Goal: Information Seeking & Learning: Learn about a topic

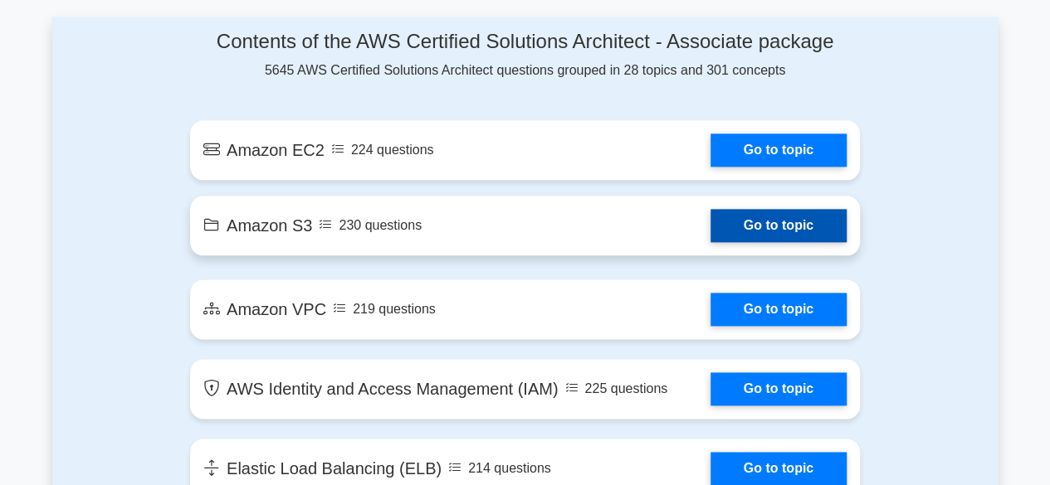
scroll to position [885, 0]
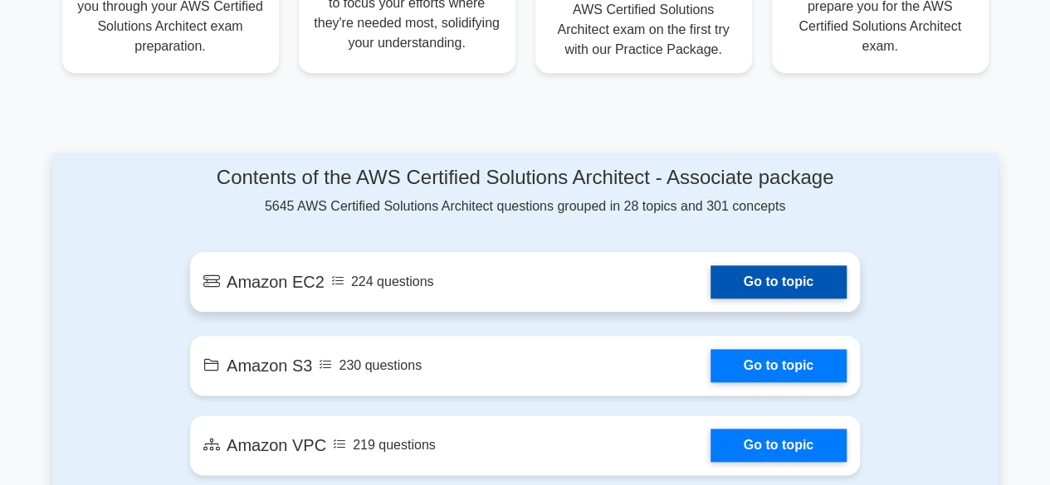
scroll to position [913, 0]
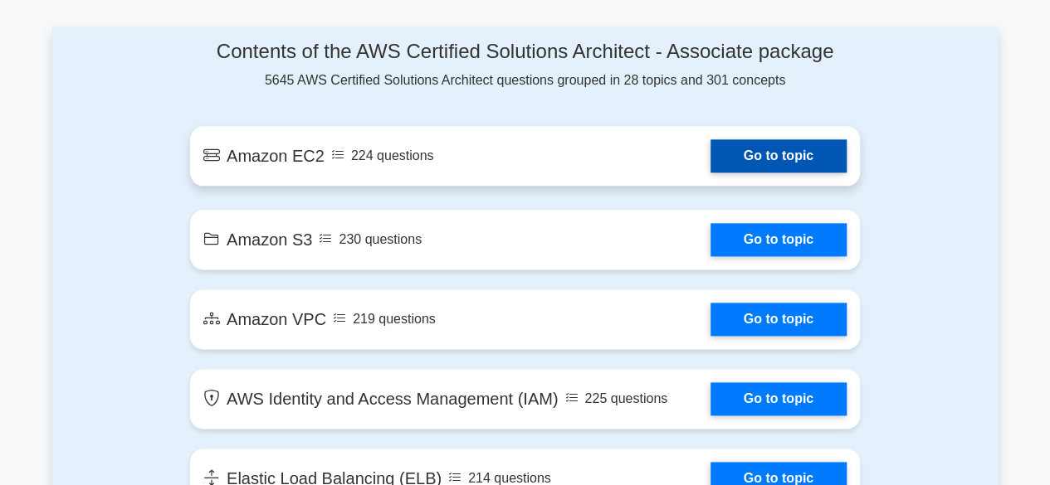
click at [755, 146] on link "Go to topic" at bounding box center [778, 155] width 136 height 33
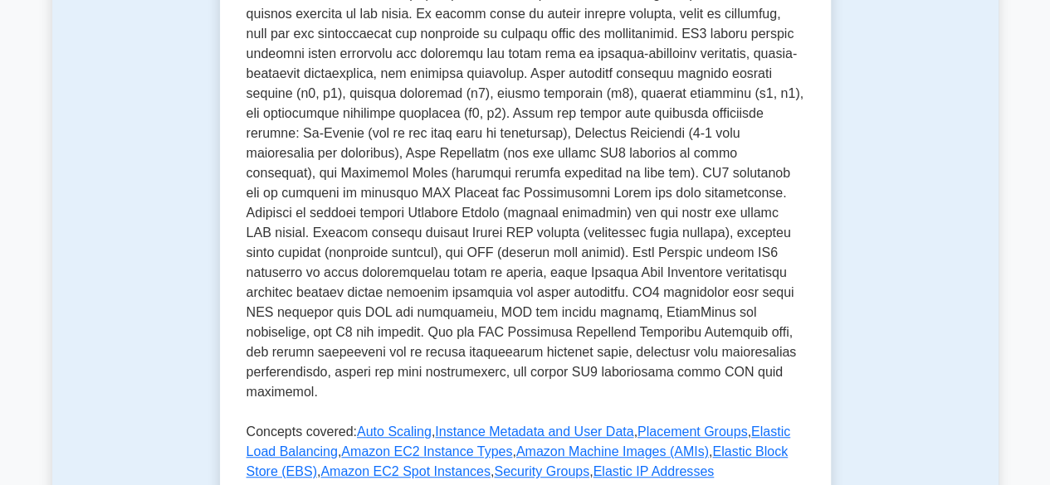
scroll to position [525, 0]
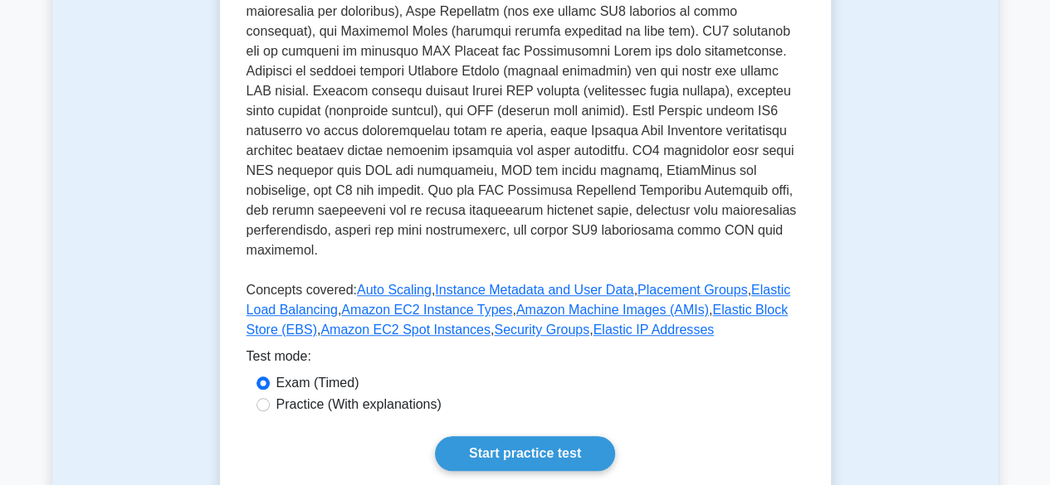
click at [315, 395] on label "Practice (With explanations)" at bounding box center [358, 405] width 165 height 20
click at [270, 398] on input "Practice (With explanations)" at bounding box center [262, 404] width 13 height 13
radio input "true"
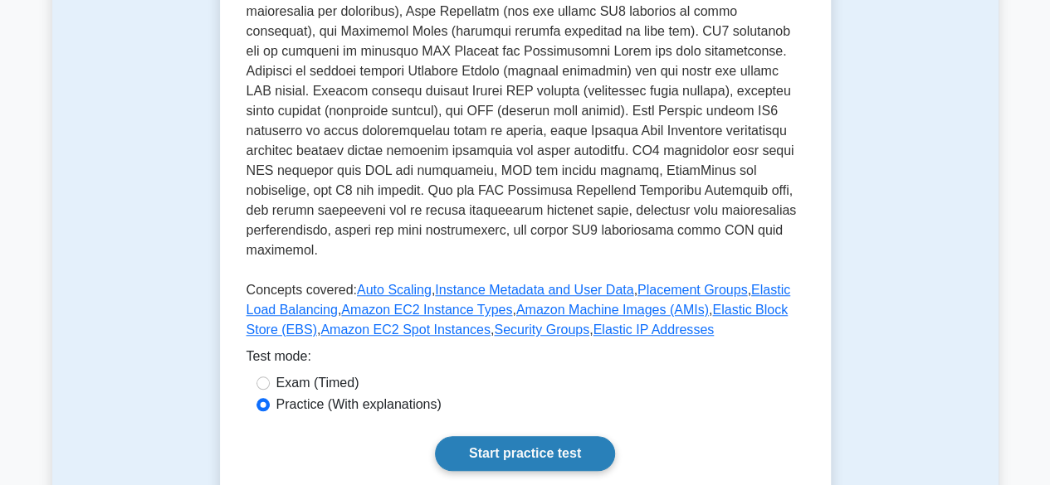
click at [476, 436] on link "Start practice test" at bounding box center [525, 453] width 180 height 35
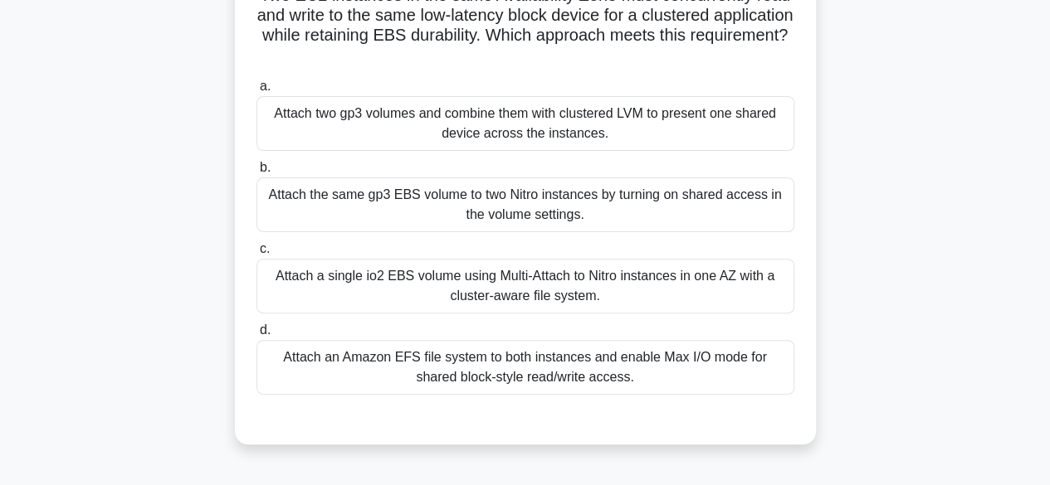
scroll to position [83, 0]
